Goal: Use online tool/utility: Utilize a website feature to perform a specific function

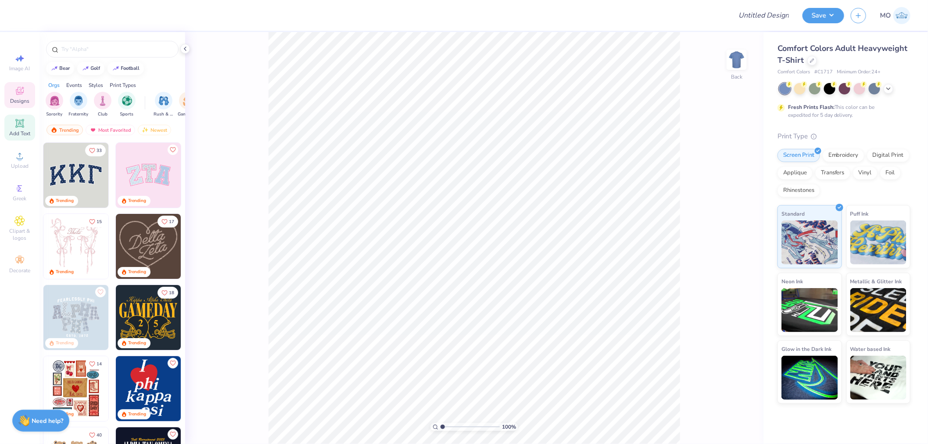
click at [21, 135] on span "Add Text" at bounding box center [19, 133] width 21 height 7
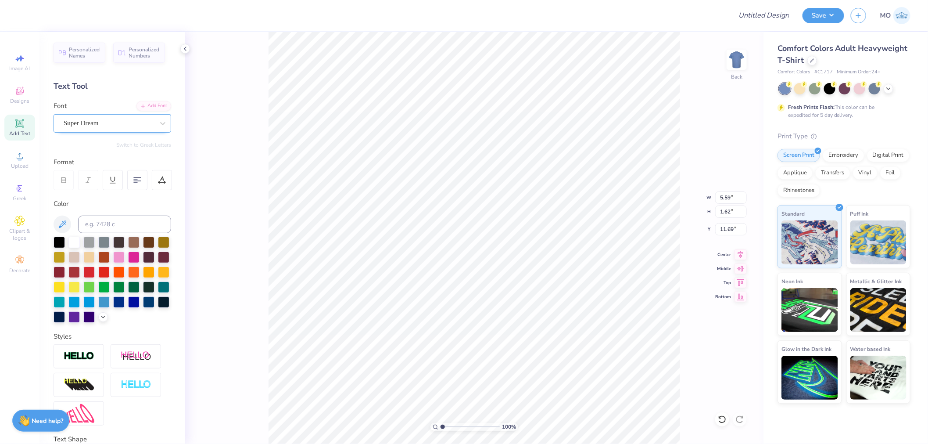
click at [112, 123] on div "Super Dream" at bounding box center [109, 123] width 92 height 14
drag, startPoint x: 102, startPoint y: 190, endPoint x: 212, endPoint y: 208, distance: 111.7
click at [102, 190] on span "Times New Roman" at bounding box center [88, 192] width 47 height 9
type input "times"
type input "5.84"
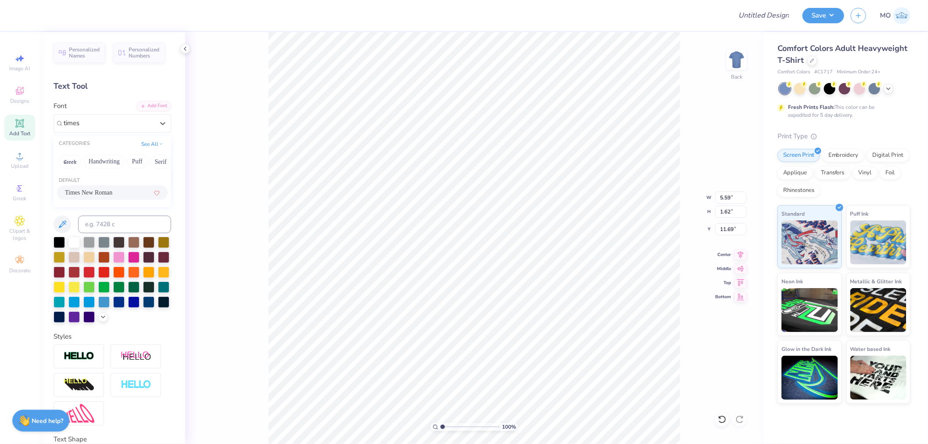
type input "1.55"
type input "11.59"
click at [128, 292] on div at bounding box center [133, 285] width 11 height 11
click at [62, 182] on icon at bounding box center [64, 180] width 8 height 8
type input "6.21"
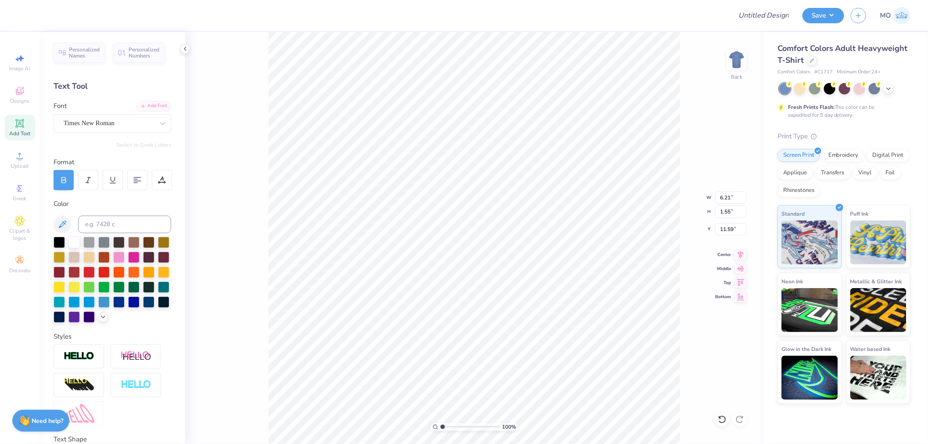
scroll to position [7, 2]
type textarea "CHI OMEGA"
click at [95, 368] on div at bounding box center [79, 356] width 50 height 24
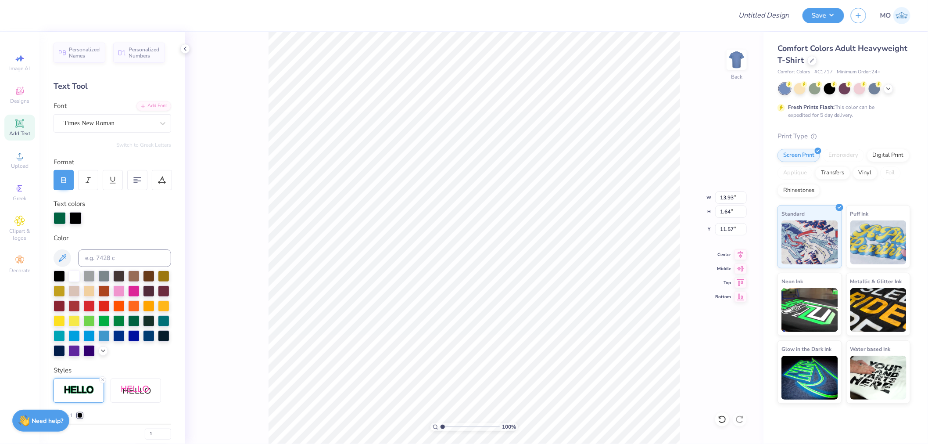
type input "13.93"
type input "1.64"
type input "11.57"
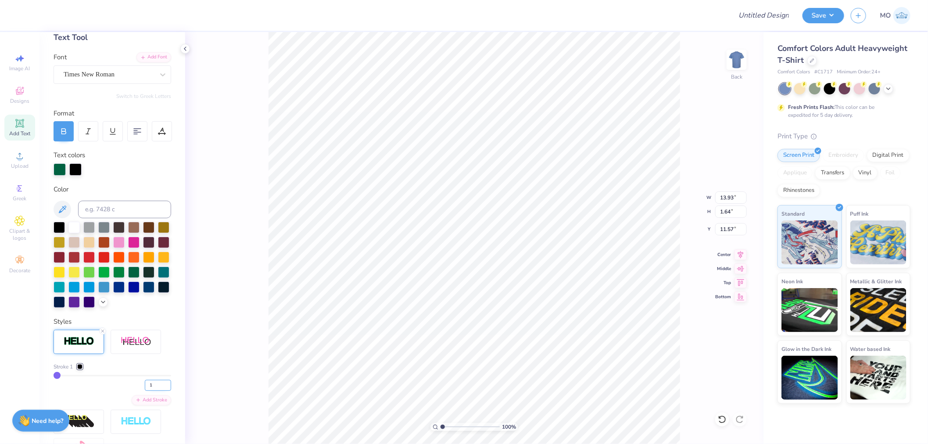
click at [152, 391] on input "1" at bounding box center [158, 385] width 26 height 11
type input "3"
type input "13.99"
type input "1.70"
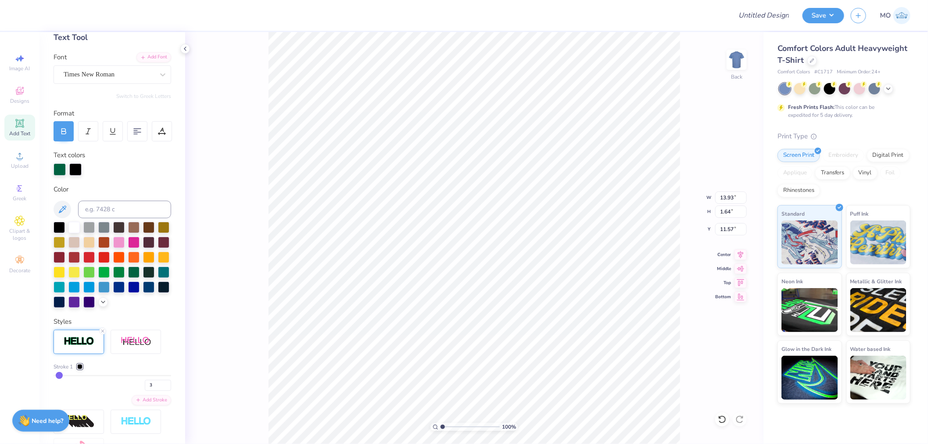
type input "11.54"
click at [148, 391] on input "3" at bounding box center [158, 385] width 26 height 11
type input "2"
type input "13.96"
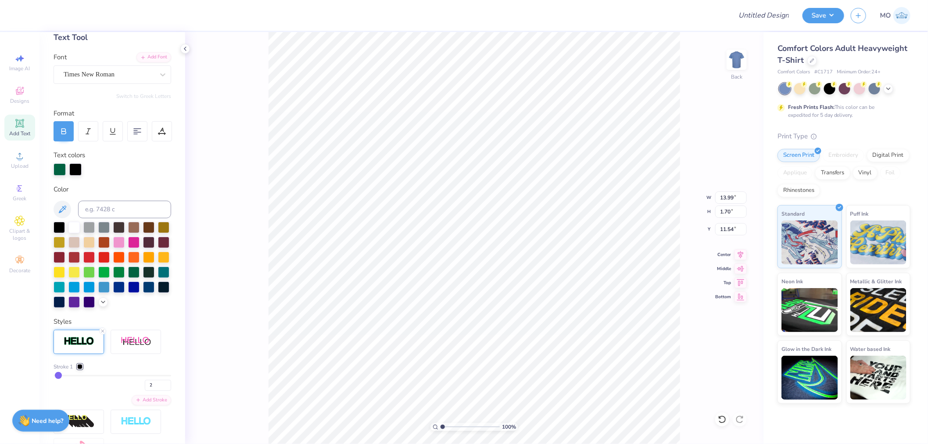
type input "11.53"
click at [74, 170] on div at bounding box center [75, 168] width 12 height 12
click at [76, 226] on div at bounding box center [73, 226] width 11 height 11
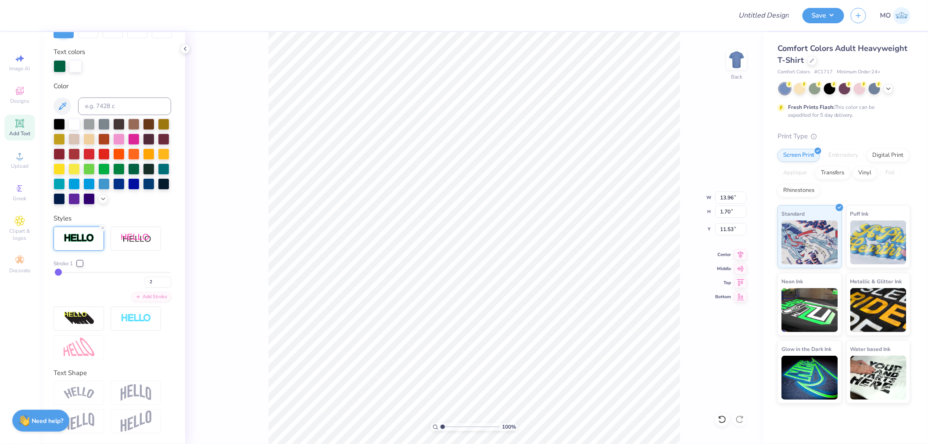
scroll to position [167, 0]
click at [75, 327] on div at bounding box center [79, 318] width 50 height 24
type input "14.17"
type input "1.86"
type input "11.78"
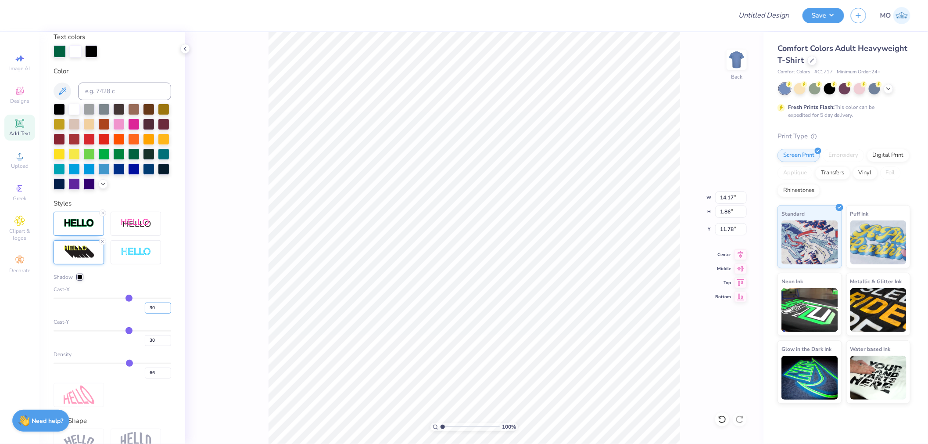
drag, startPoint x: 152, startPoint y: 326, endPoint x: 130, endPoint y: 324, distance: 22.0
click at [130, 313] on div "30" at bounding box center [113, 306] width 118 height 16
type input "1"
drag, startPoint x: 152, startPoint y: 354, endPoint x: 134, endPoint y: 356, distance: 18.6
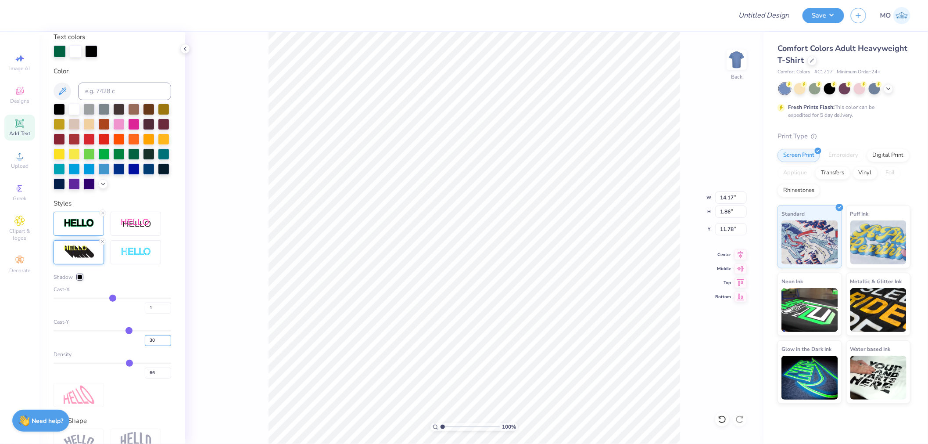
click at [134, 346] on div "30" at bounding box center [113, 338] width 118 height 16
type input "1"
type input "11.01"
type input "1"
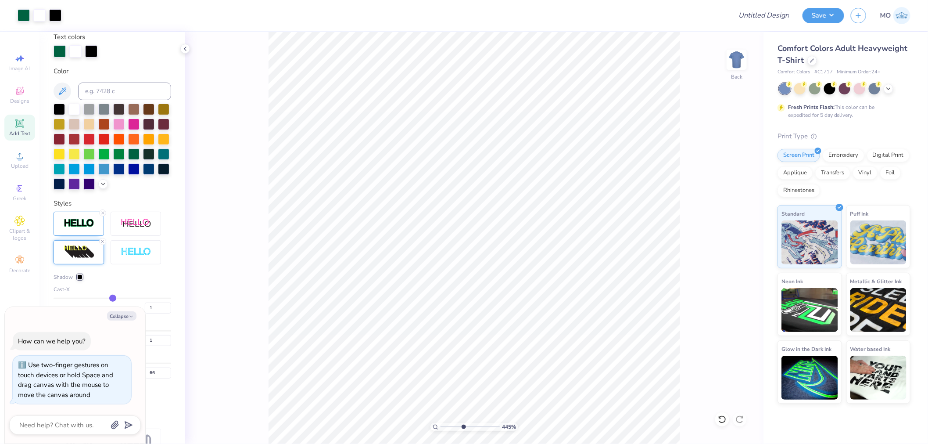
drag, startPoint x: 442, startPoint y: 423, endPoint x: 463, endPoint y: 426, distance: 21.2
type input "4.45"
click at [463, 426] on input "range" at bounding box center [470, 427] width 59 height 8
click at [125, 318] on button "Collapse" at bounding box center [121, 315] width 29 height 9
type textarea "x"
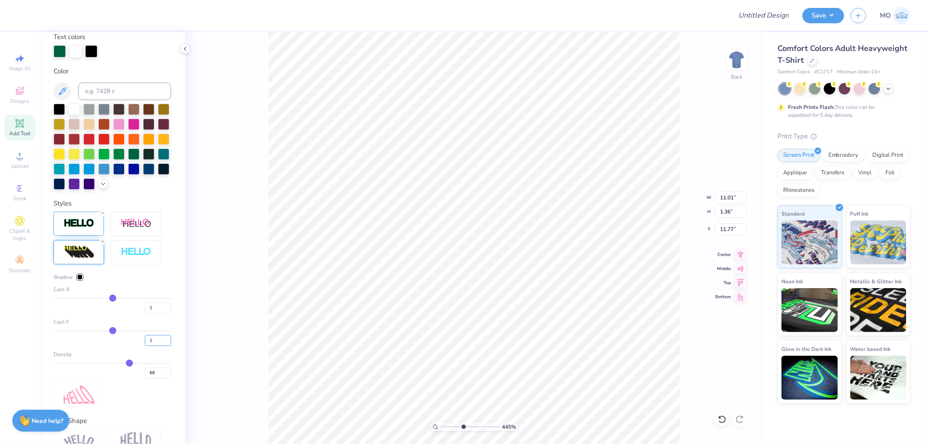
drag, startPoint x: 147, startPoint y: 358, endPoint x: 142, endPoint y: 358, distance: 4.8
click at [145, 346] on input "1" at bounding box center [158, 340] width 26 height 11
type input "3"
drag, startPoint x: 151, startPoint y: 322, endPoint x: 138, endPoint y: 321, distance: 13.2
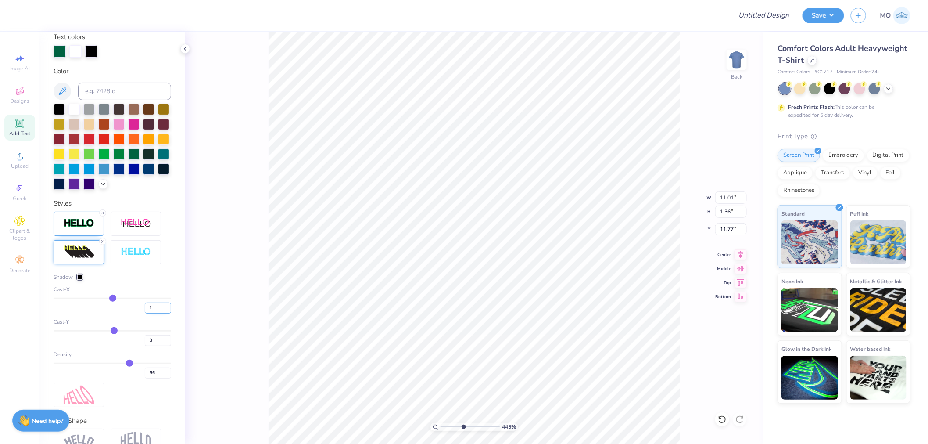
click at [145, 313] on input "1" at bounding box center [158, 307] width 26 height 11
type input "0.5"
type input "1"
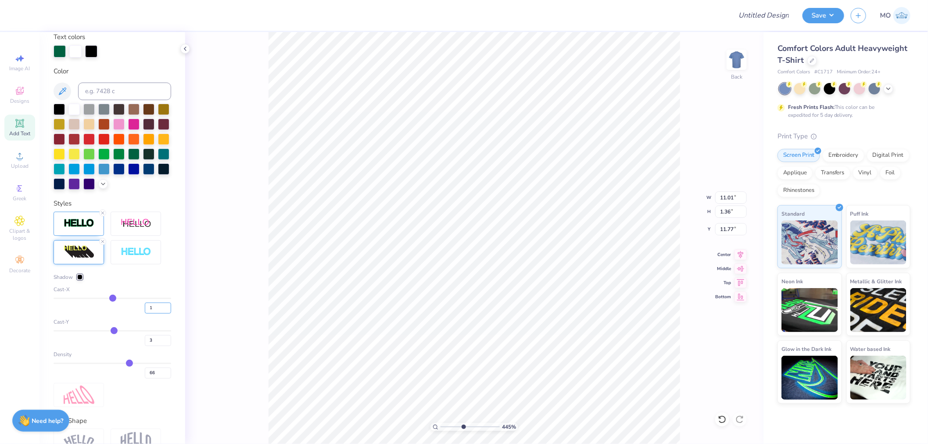
type input "10.96"
click at [90, 50] on div at bounding box center [91, 50] width 12 height 12
click at [75, 108] on div at bounding box center [73, 108] width 11 height 11
type input "1"
drag, startPoint x: 463, startPoint y: 426, endPoint x: 449, endPoint y: 424, distance: 14.2
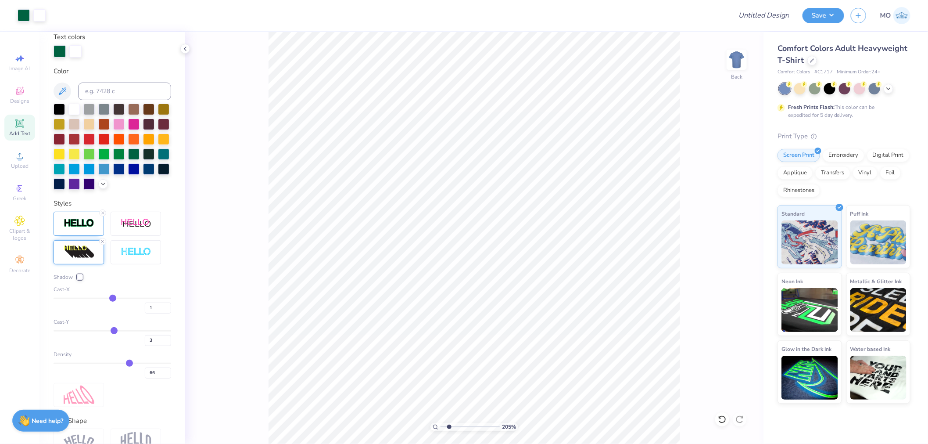
type input "2.05"
click at [449, 424] on input "range" at bounding box center [470, 427] width 59 height 8
type input "1"
